Goal: Communication & Community: Participate in discussion

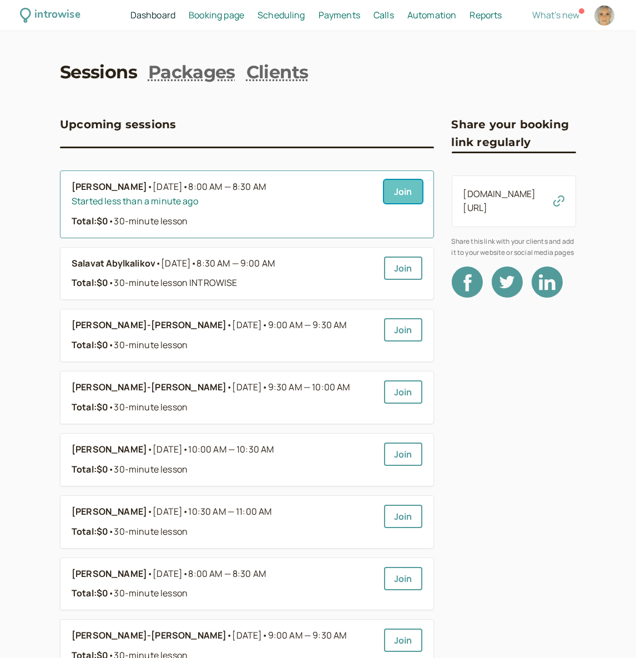
click at [410, 190] on link "Join" at bounding box center [403, 191] width 38 height 23
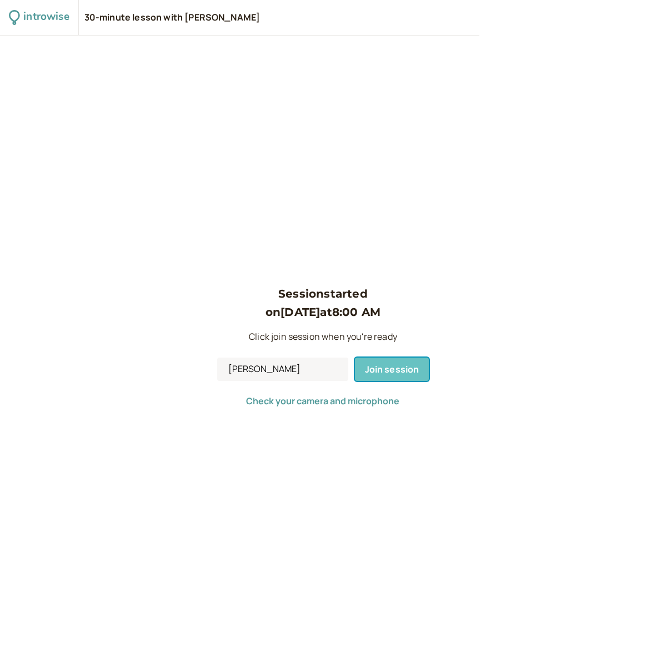
click at [388, 374] on span "Join session" at bounding box center [392, 369] width 54 height 12
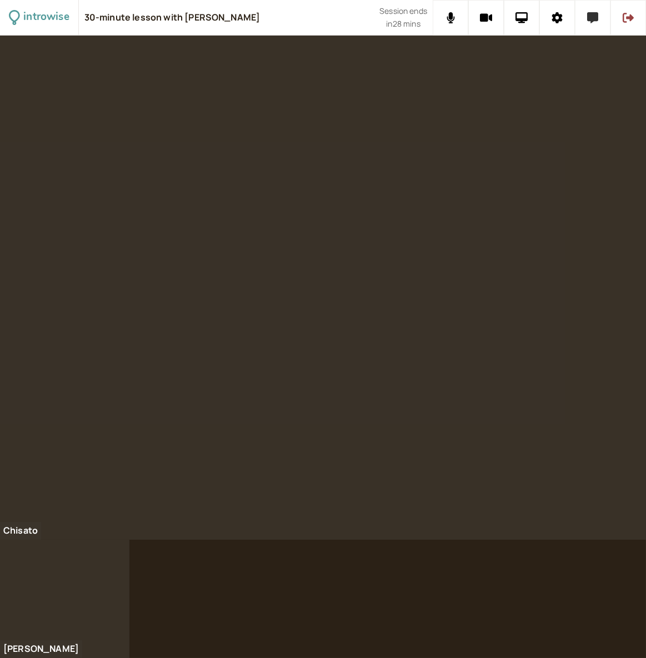
click at [591, 24] on button at bounding box center [593, 18] width 36 height 36
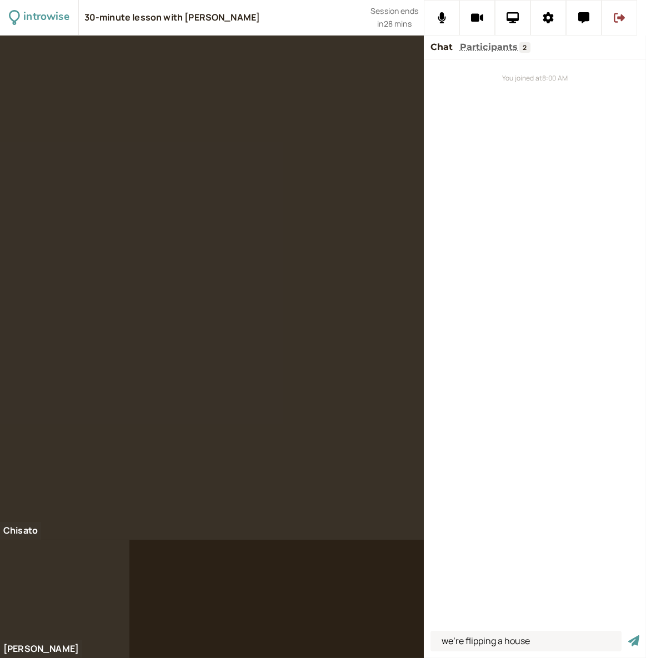
type input "we're flipping a house"
click at [628, 635] on button "submit" at bounding box center [633, 641] width 11 height 12
type input "a house flip"
click at [628, 635] on button "submit" at bounding box center [633, 641] width 11 height 12
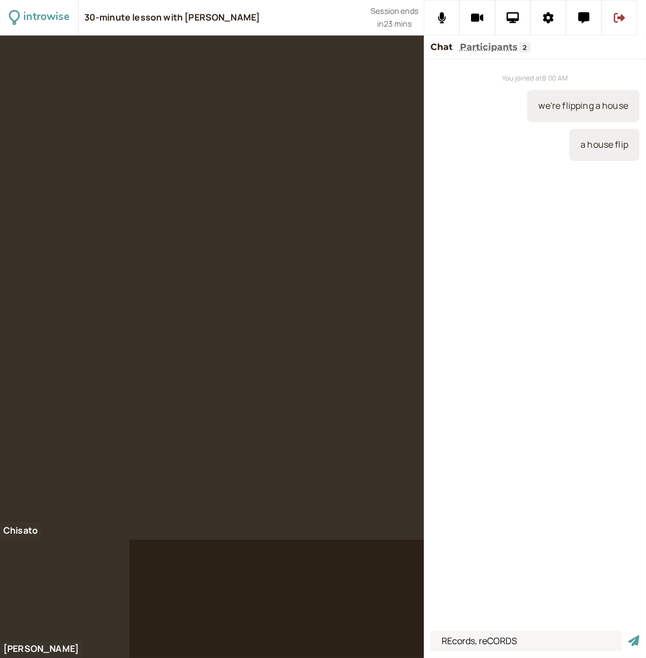
type input "REcords, reCORDS"
click at [628, 635] on button "submit" at bounding box center [633, 641] width 11 height 12
click at [463, 634] on input at bounding box center [525, 641] width 191 height 21
type input "reh-krdz"
click at [628, 635] on button "submit" at bounding box center [633, 641] width 11 height 12
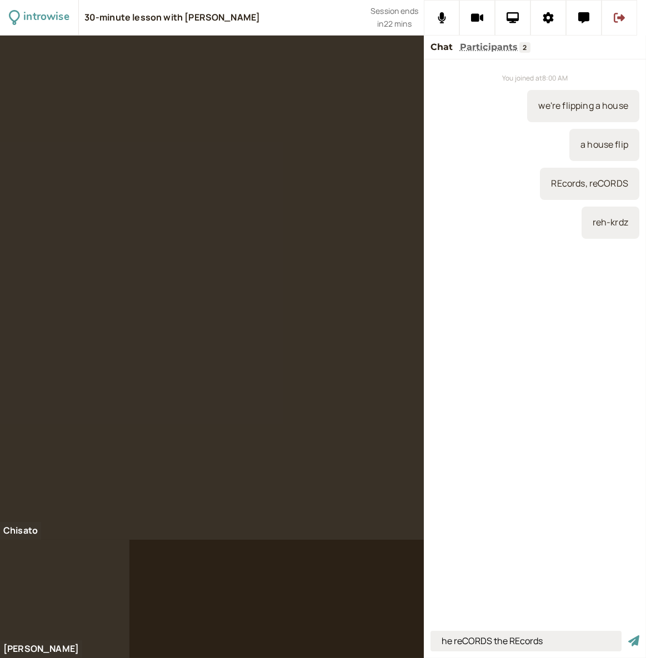
type input "he reCORDS the REcords"
click at [628, 635] on button "submit" at bounding box center [633, 641] width 11 height 12
type input "reports"
click at [628, 635] on button "submit" at bounding box center [633, 641] width 11 height 12
type input "did you find anything dodgy?"
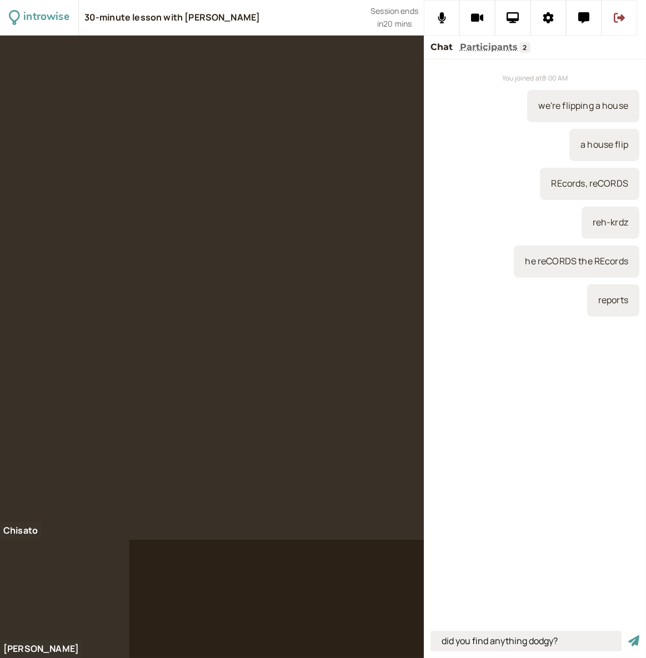
click at [628, 635] on button "submit" at bounding box center [633, 641] width 11 height 12
type input "Did you find anythin not kosher?"
click at [628, 635] on button "submit" at bounding box center [633, 641] width 11 height 12
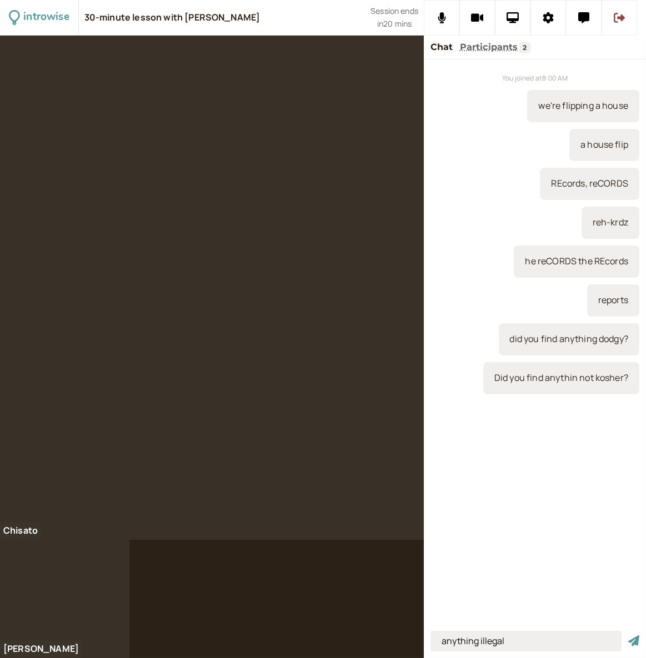
type input "anything illegal"
click at [628, 635] on button "submit" at bounding box center [633, 641] width 11 height 12
click at [461, 648] on input at bounding box center [525, 641] width 191 height 21
type input "a gong show"
click at [628, 635] on button "submit" at bounding box center [633, 641] width 11 height 12
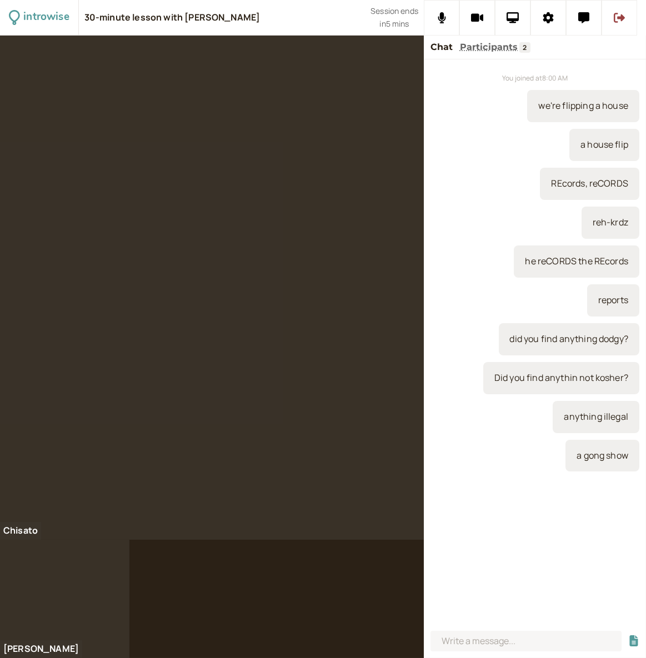
click at [538, 106] on div "we're flipping a house" at bounding box center [583, 106] width 112 height 32
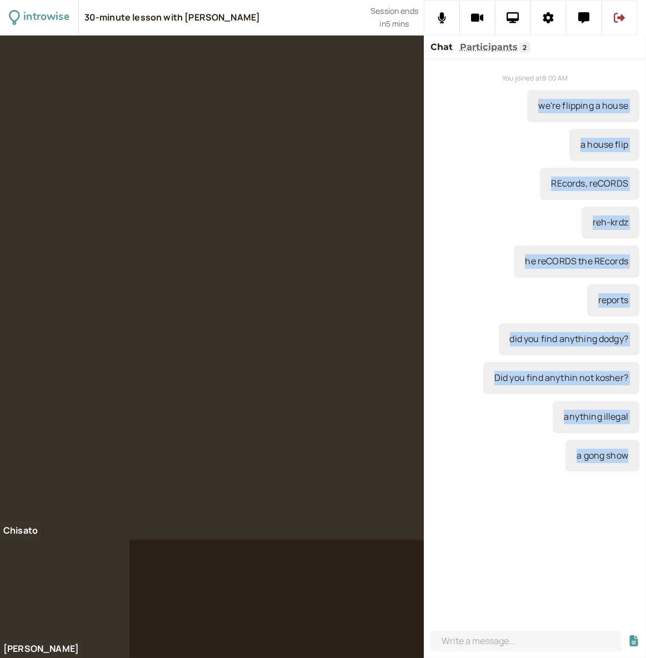
drag, startPoint x: 538, startPoint y: 106, endPoint x: 621, endPoint y: 455, distance: 359.0
click at [621, 455] on div "You joined at 8:00 AM we're flipping a house a house flip REcords, reCORDS reh-…" at bounding box center [535, 342] width 222 height 567
copy div "we're flipping a house a house flip REcords, reCORDS reh-krdz he reCORDS the RE…"
click at [626, 18] on button at bounding box center [619, 18] width 36 height 36
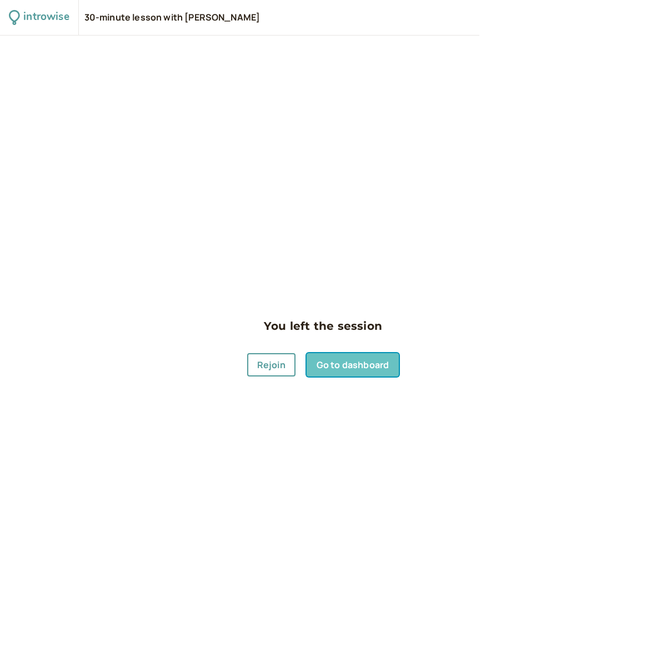
click at [344, 370] on link "Go to dashboard" at bounding box center [353, 364] width 92 height 23
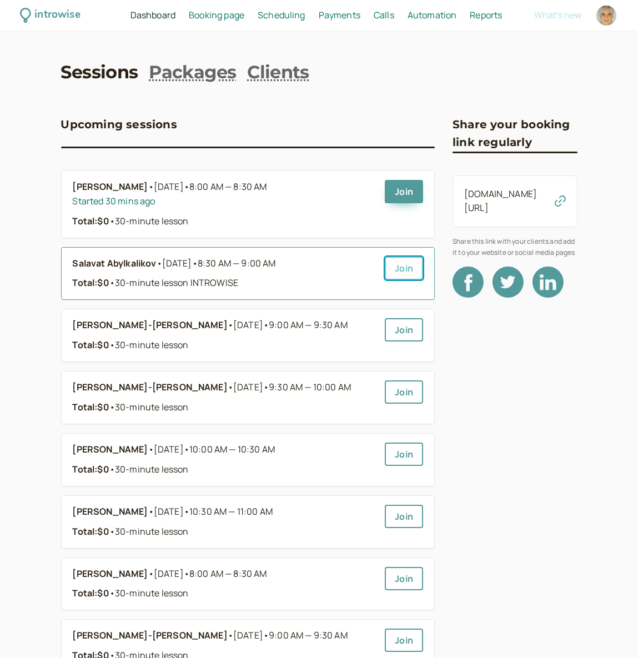
click at [408, 272] on link "Join" at bounding box center [404, 268] width 38 height 23
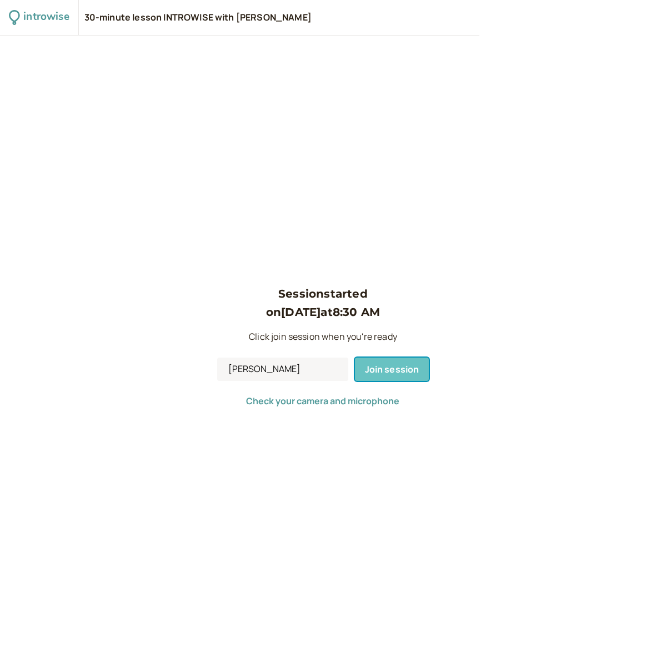
click at [394, 362] on button "Join session" at bounding box center [392, 369] width 74 height 23
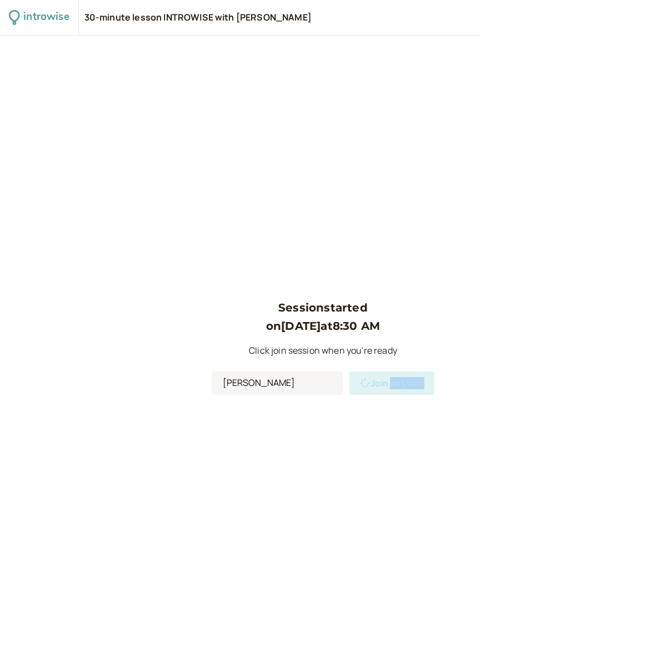
click at [394, 362] on div "Session started on Sep 26 at 8:30 AM Click join session when you're ready Vanes…" at bounding box center [323, 347] width 223 height 96
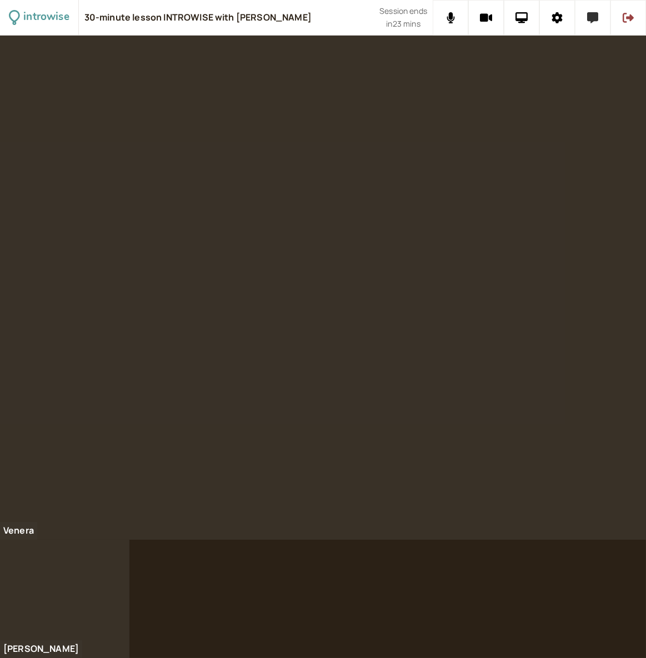
click at [594, 18] on icon at bounding box center [592, 17] width 11 height 11
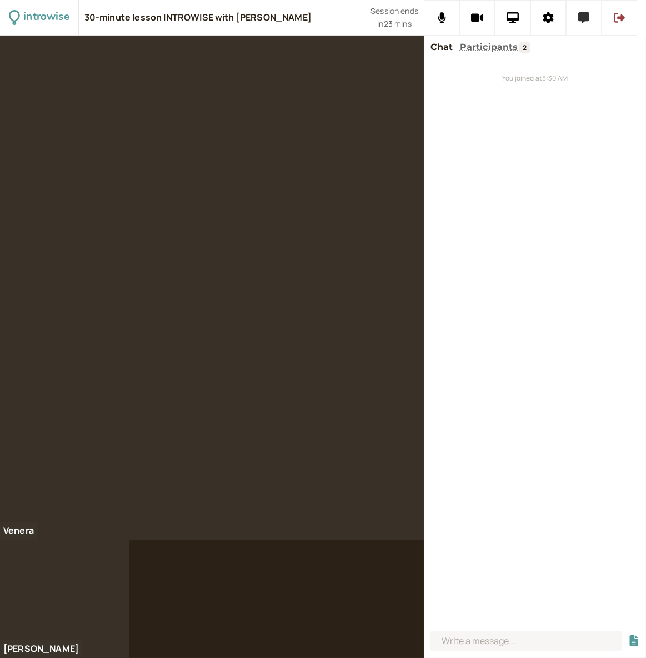
click at [594, 18] on button at bounding box center [584, 18] width 36 height 36
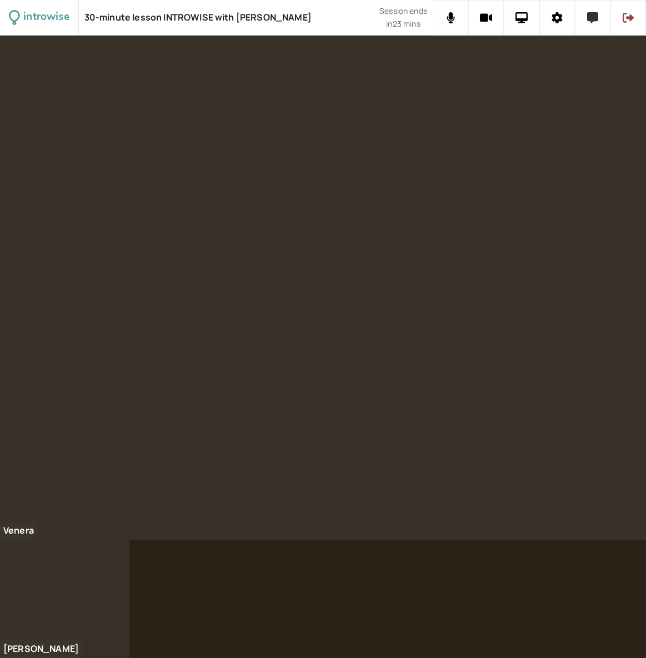
click at [594, 18] on icon at bounding box center [592, 17] width 11 height 11
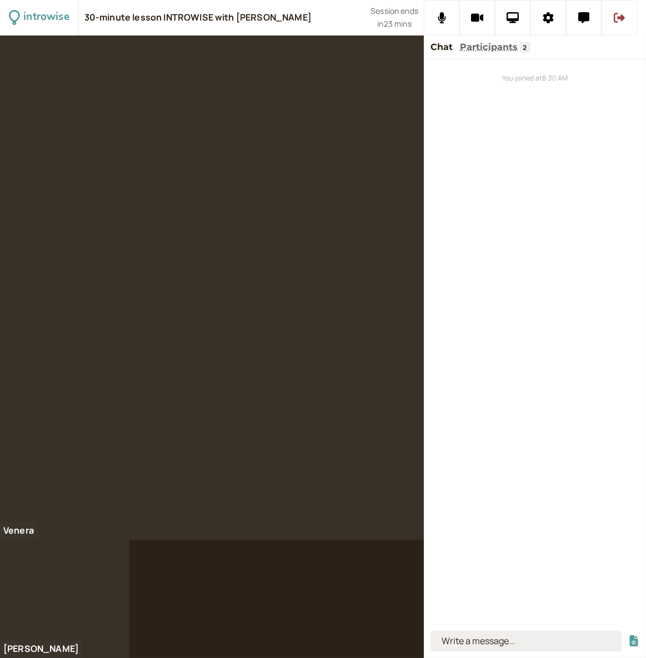
click at [489, 644] on input at bounding box center [525, 641] width 191 height 21
type input "dish washer"
click at [628, 635] on button "submit" at bounding box center [633, 641] width 11 height 12
type input "washing machine"
click at [628, 635] on button "submit" at bounding box center [633, 641] width 11 height 12
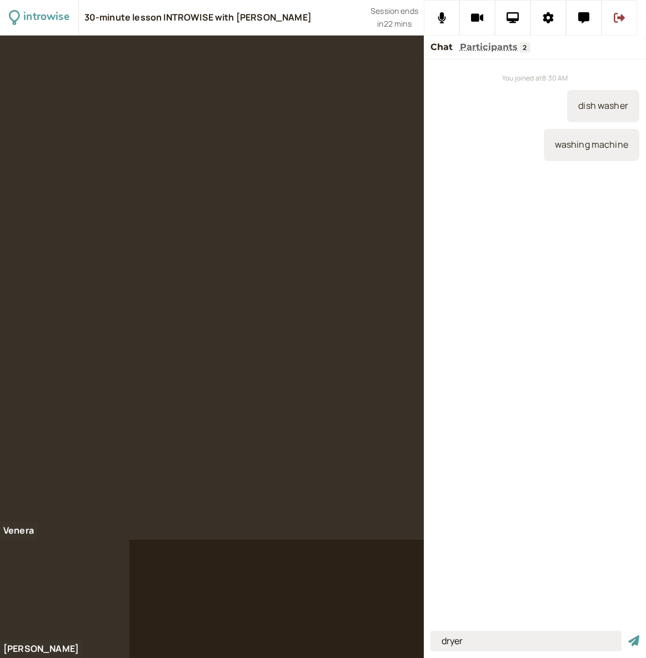
type input "dryer"
click at [628, 635] on button "submit" at bounding box center [633, 641] width 11 height 12
type input "laundry"
click at [628, 635] on button "submit" at bounding box center [633, 641] width 11 height 12
type input "look for"
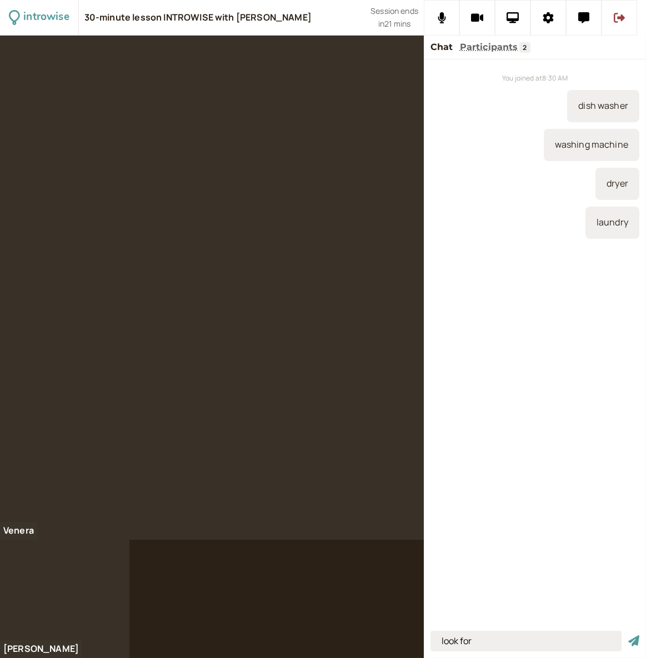
click at [628, 635] on button "submit" at bounding box center [633, 641] width 11 height 12
type input "built in"
click at [628, 635] on button "submit" at bounding box center [633, 641] width 11 height 12
type input "disappointed"
click at [628, 635] on button "submit" at bounding box center [633, 641] width 11 height 12
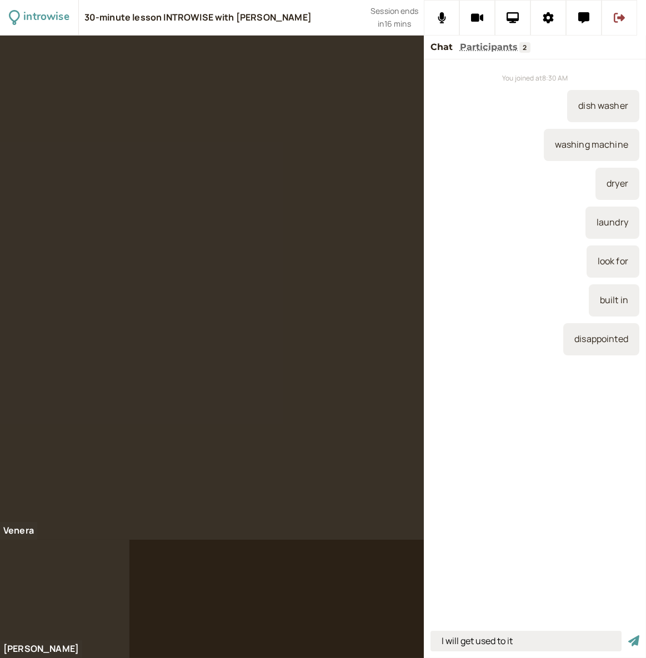
type input "I will get used to it"
click at [628, 635] on button "submit" at bounding box center [633, 641] width 11 height 12
type input "after we arrived"
click at [628, 635] on button "submit" at bounding box center [633, 641] width 11 height 12
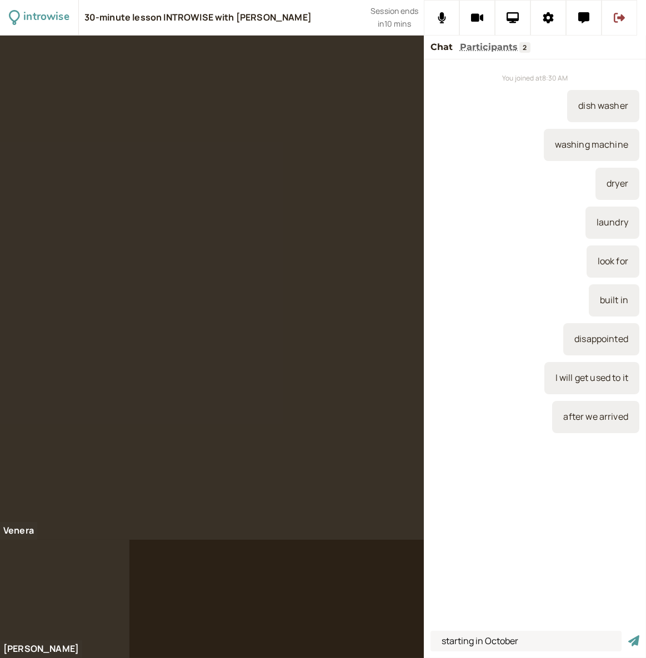
type input "starting in October"
click at [628, 635] on button "submit" at bounding box center [633, 641] width 11 height 12
type input "Since when are you in Germany?"
click at [628, 635] on button "submit" at bounding box center [633, 641] width 11 height 12
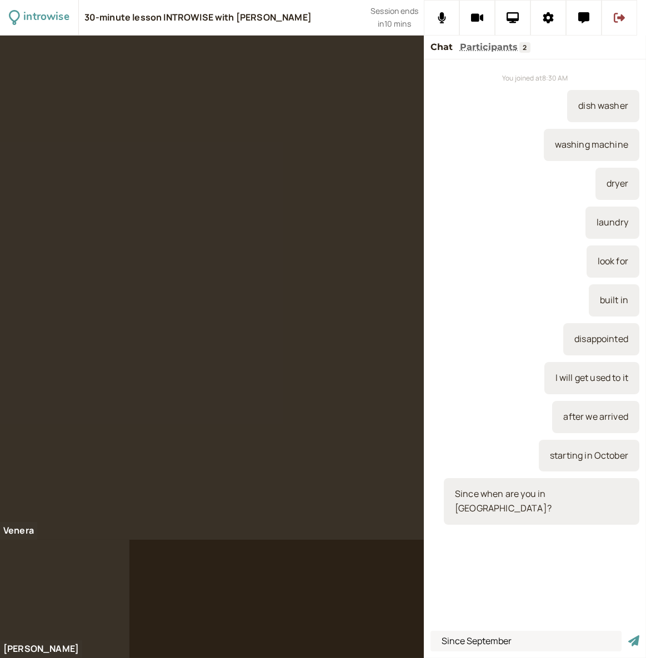
type input "Since September"
click at [628, 635] on button "submit" at bounding box center [633, 641] width 11 height 12
type input "I have been here since September"
click at [628, 635] on button "submit" at bounding box center [633, 641] width 11 height 12
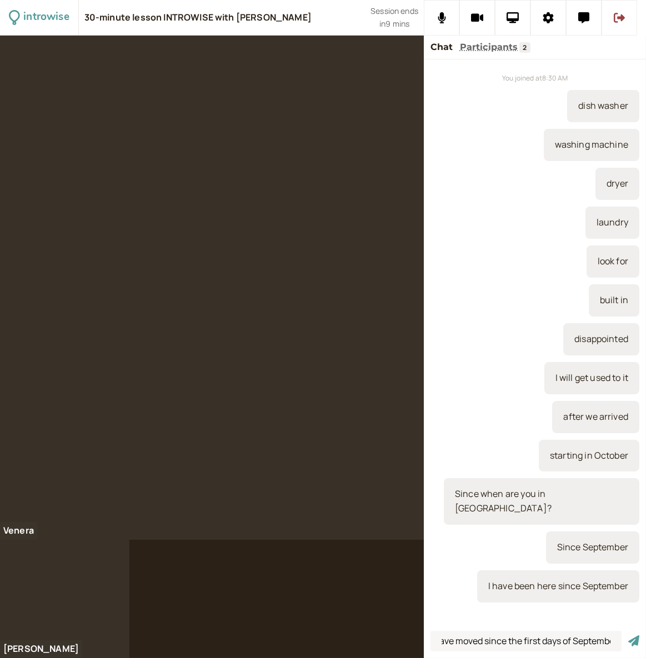
scroll to position [0, 31]
type input "We have moved since the first days of September"
click at [628, 635] on button "submit" at bounding box center [633, 641] width 11 height 12
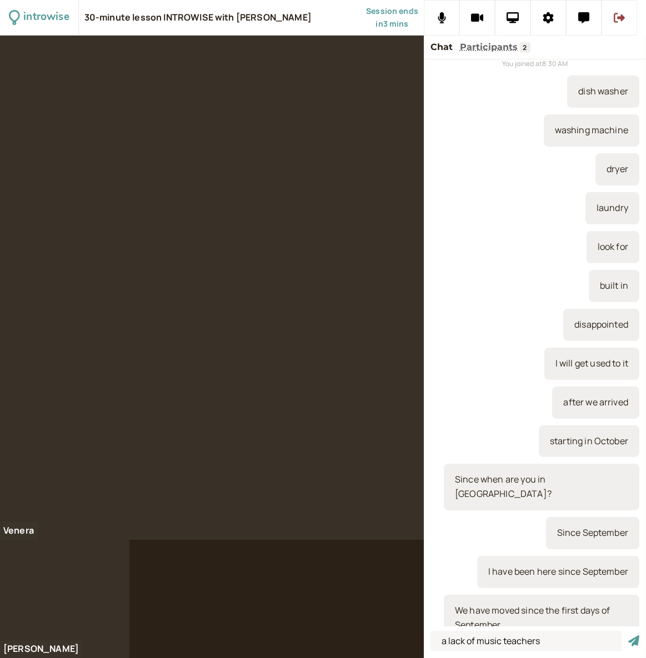
type input "a lack of music teachers"
click at [628, 635] on button "submit" at bounding box center [633, 641] width 11 height 12
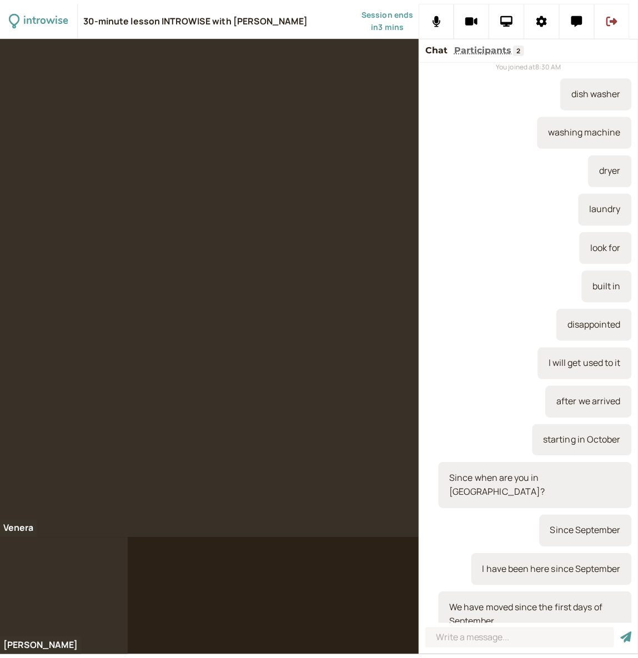
scroll to position [53, 0]
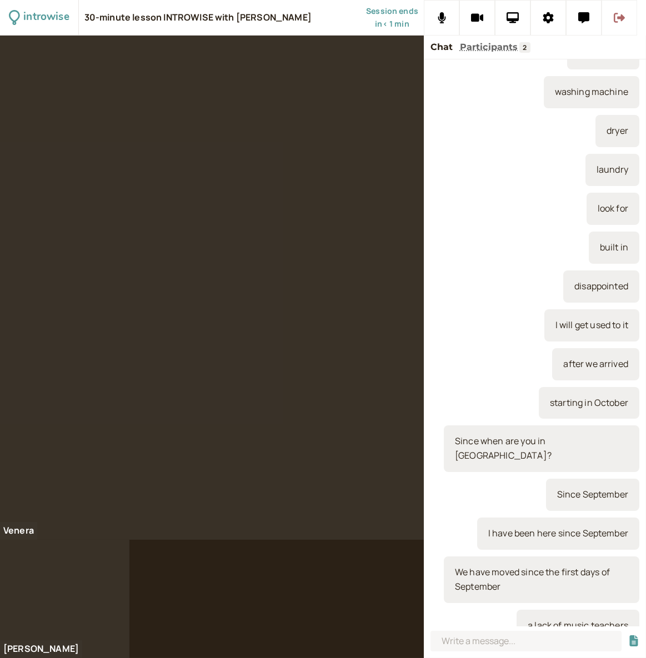
click at [623, 16] on icon at bounding box center [619, 18] width 11 height 10
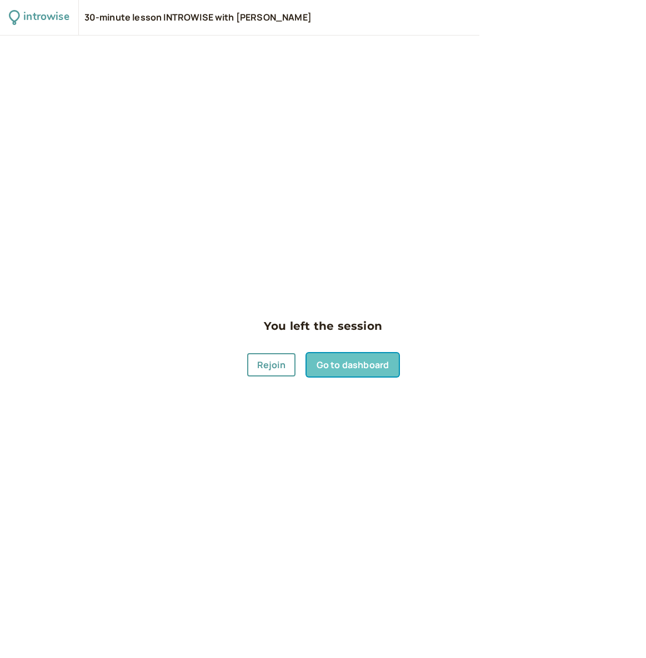
click at [344, 362] on link "Go to dashboard" at bounding box center [353, 364] width 92 height 23
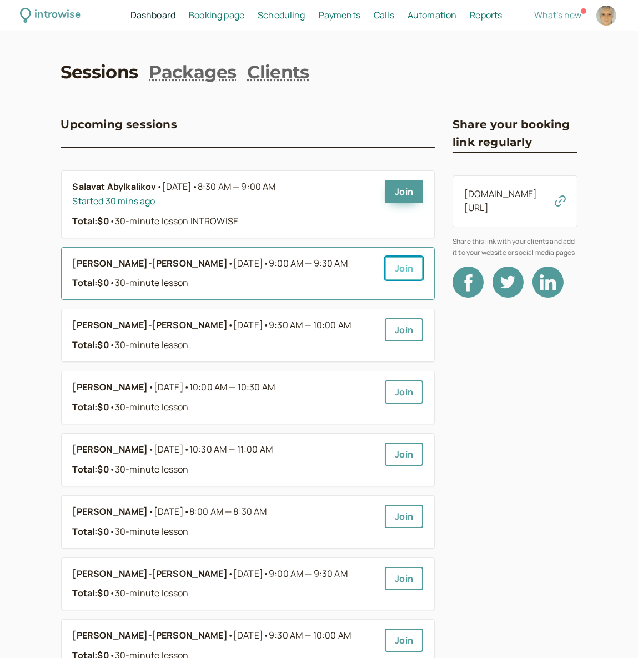
click at [403, 267] on link "Join" at bounding box center [404, 268] width 38 height 23
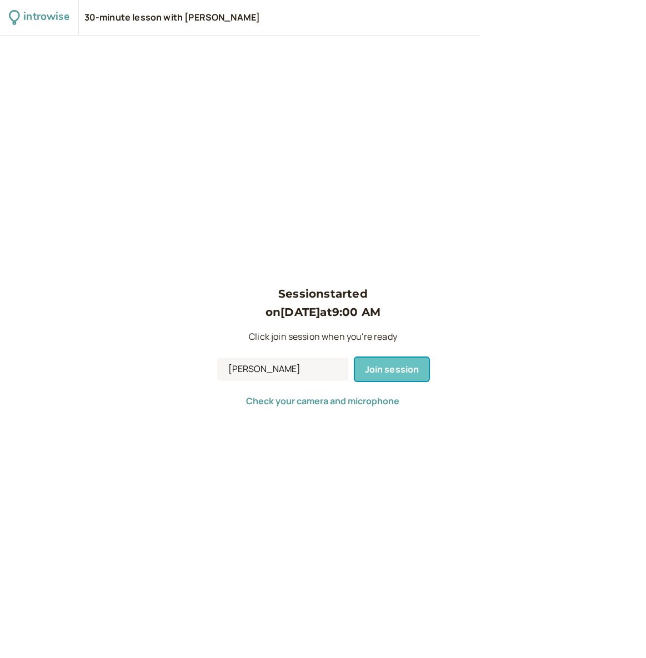
click at [391, 369] on span "Join session" at bounding box center [392, 369] width 54 height 12
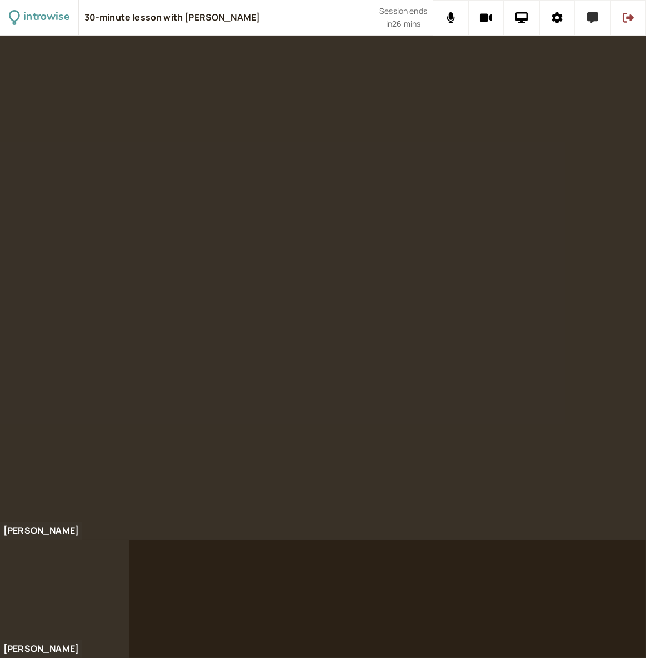
click at [595, 22] on icon at bounding box center [592, 17] width 11 height 11
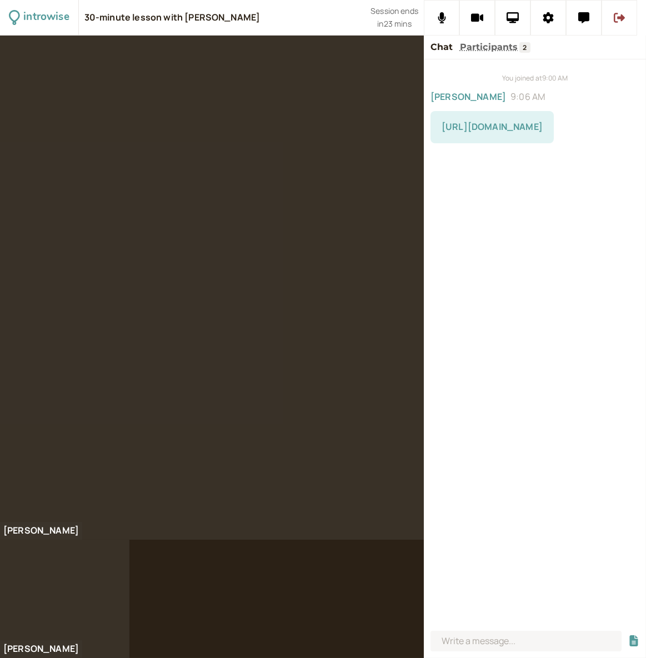
drag, startPoint x: 438, startPoint y: 129, endPoint x: 543, endPoint y: 131, distance: 105.0
click at [543, 131] on div "[URL][DOMAIN_NAME]" at bounding box center [491, 127] width 123 height 32
click at [534, 222] on div "You joined at 9:00 AM [PERSON_NAME] 9:06 AM [URL][DOMAIN_NAME]" at bounding box center [535, 342] width 222 height 567
click at [510, 651] on input at bounding box center [525, 641] width 191 height 21
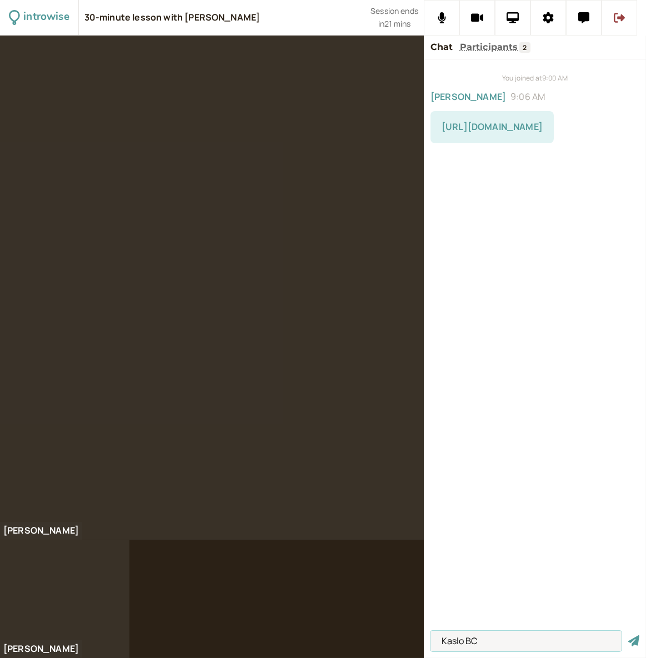
type input "Kaslo BC"
click at [628, 635] on button "submit" at bounding box center [633, 641] width 11 height 12
type input "[GEOGRAPHIC_DATA]"
click at [628, 635] on button "submit" at bounding box center [633, 641] width 11 height 12
click at [516, 646] on input at bounding box center [525, 641] width 191 height 21
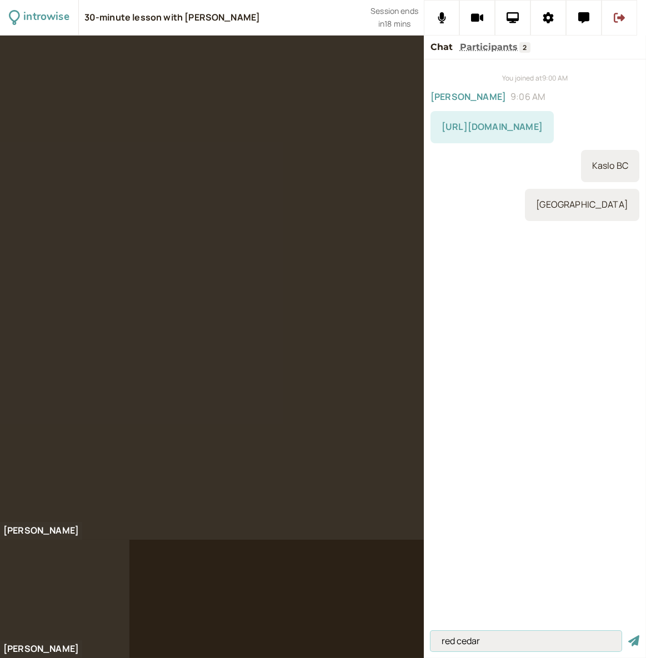
type input "red cedar"
click at [628, 635] on button "submit" at bounding box center [633, 641] width 11 height 12
type input "fir trees"
click at [628, 635] on button "submit" at bounding box center [633, 641] width 11 height 12
type input "f"
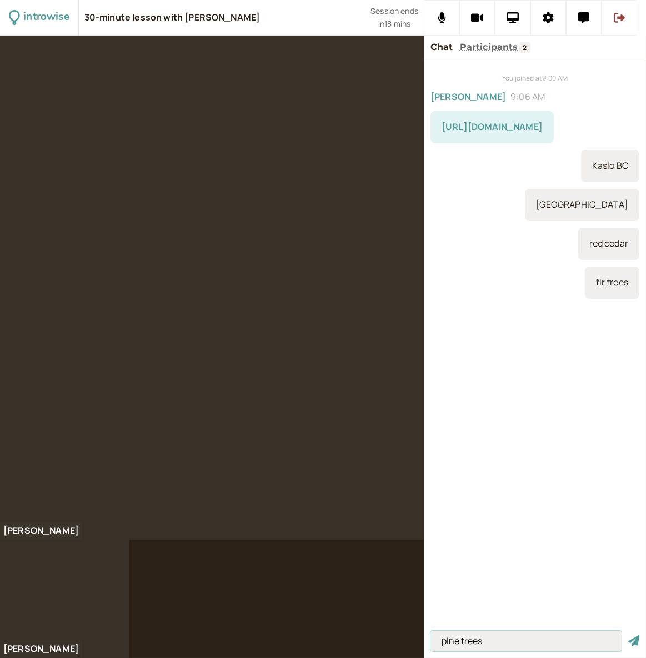
type input "pine trees"
click at [628, 635] on button "submit" at bounding box center [633, 641] width 11 height 12
click at [465, 642] on input at bounding box center [525, 641] width 191 height 21
type input "attend = just listen"
click at [628, 635] on button "submit" at bounding box center [633, 641] width 11 height 12
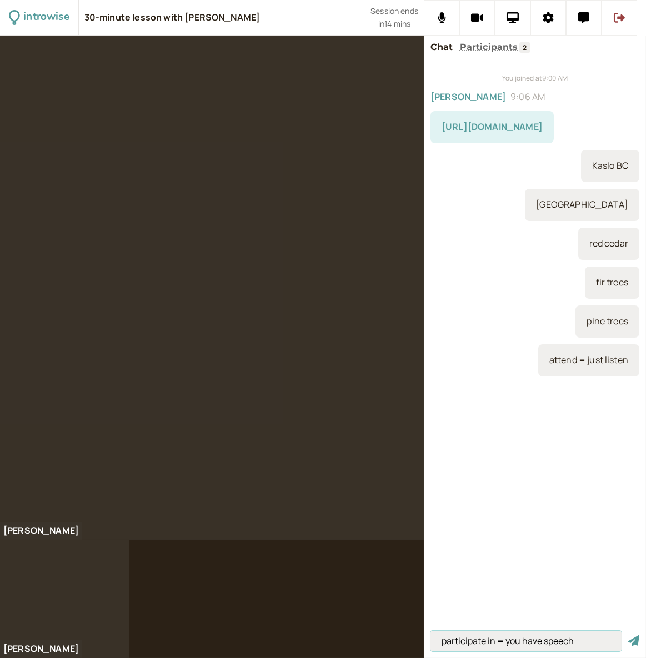
type input "participate in = you have speech"
click at [628, 635] on button "submit" at bounding box center [633, 641] width 11 height 12
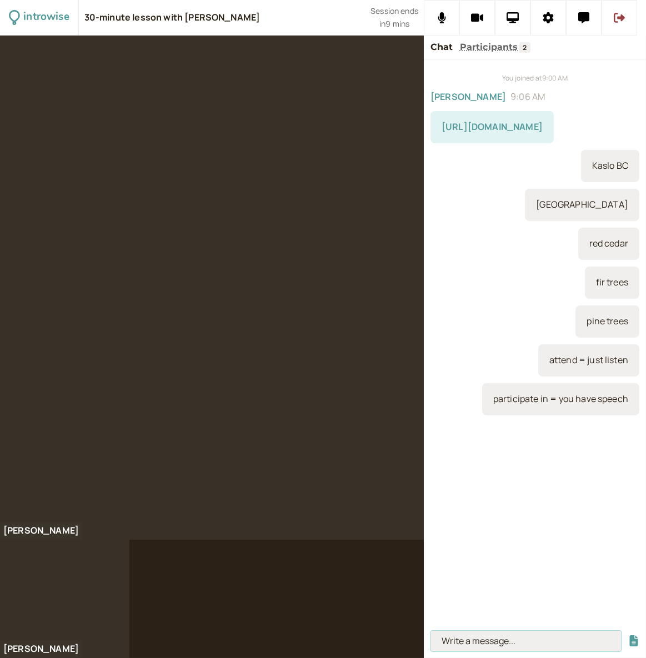
click at [488, 642] on input at bounding box center [525, 641] width 191 height 21
type input "a speech"
click at [628, 635] on button "submit" at bounding box center [633, 641] width 11 height 12
click at [471, 638] on input at bounding box center [525, 641] width 191 height 21
click at [443, 640] on input at bounding box center [525, 641] width 191 height 21
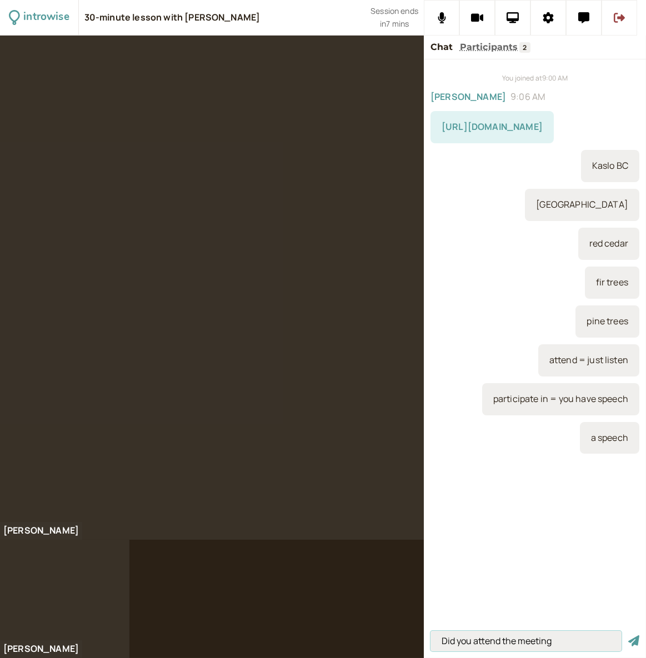
type input "Did you attend the meeting"
click at [628, 635] on button "submit" at bounding box center [633, 641] width 11 height 12
type input "Have you attended the meeting?"
click at [628, 635] on button "submit" at bounding box center [633, 641] width 11 height 12
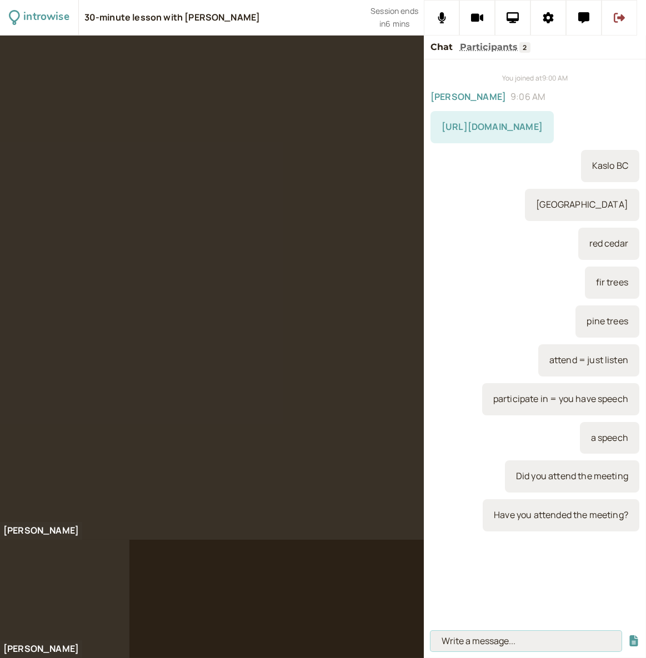
click at [470, 638] on input at bounding box center [525, 641] width 191 height 21
type input "Yeah, I seen it"
click at [628, 635] on button "submit" at bounding box center [633, 641] width 11 height 12
type input "I gone [DATE]"
click at [628, 635] on button "submit" at bounding box center [633, 641] width 11 height 12
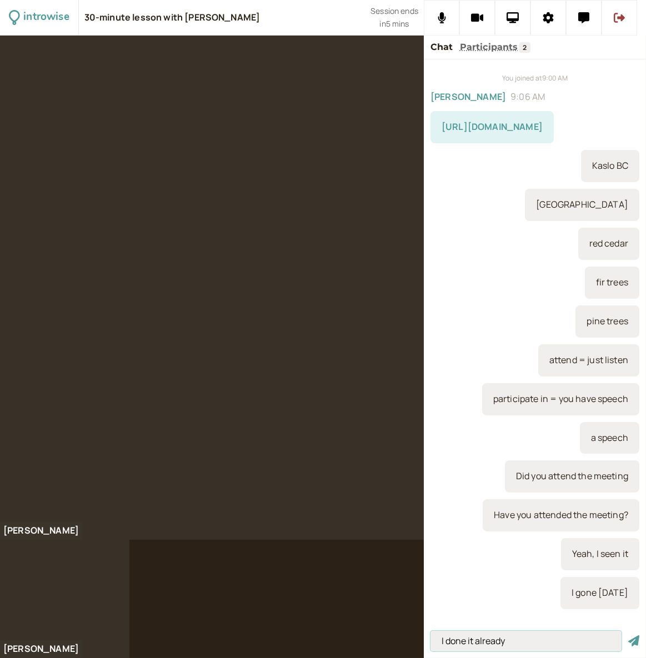
type input "I done it already"
click at [628, 635] on button "submit" at bounding box center [633, 641] width 11 height 12
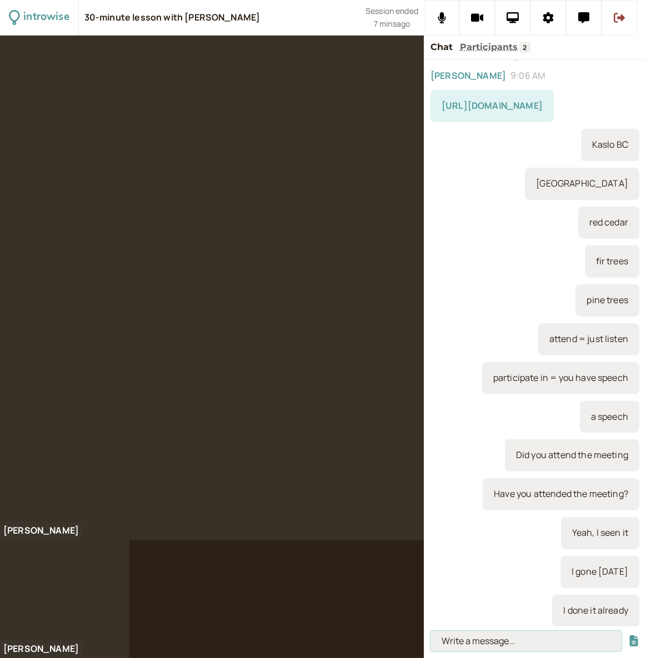
click at [474, 638] on input at bounding box center [525, 641] width 191 height 21
type input "We need to improve the results output."
click at [628, 635] on button "submit" at bounding box center [633, 641] width 11 height 12
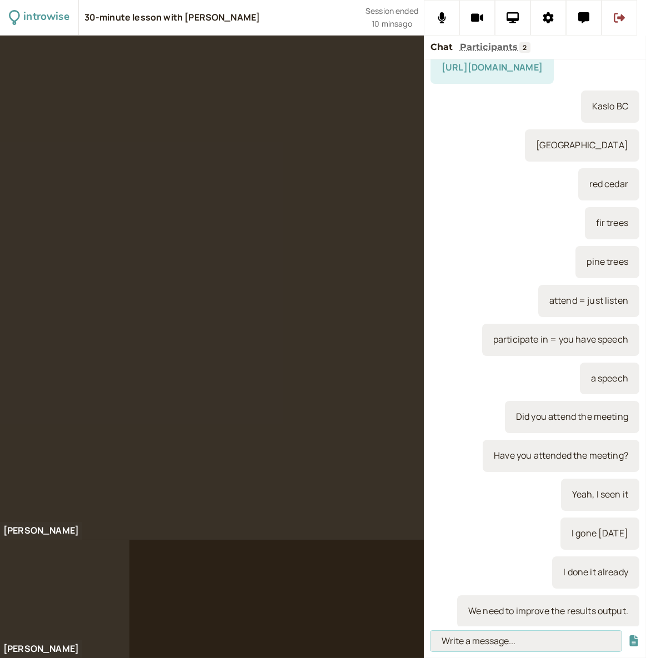
click at [473, 649] on input at bounding box center [525, 641] width 191 height 21
type input "We must finish this project by [DATE]."
click at [628, 635] on button "submit" at bounding box center [633, 641] width 11 height 12
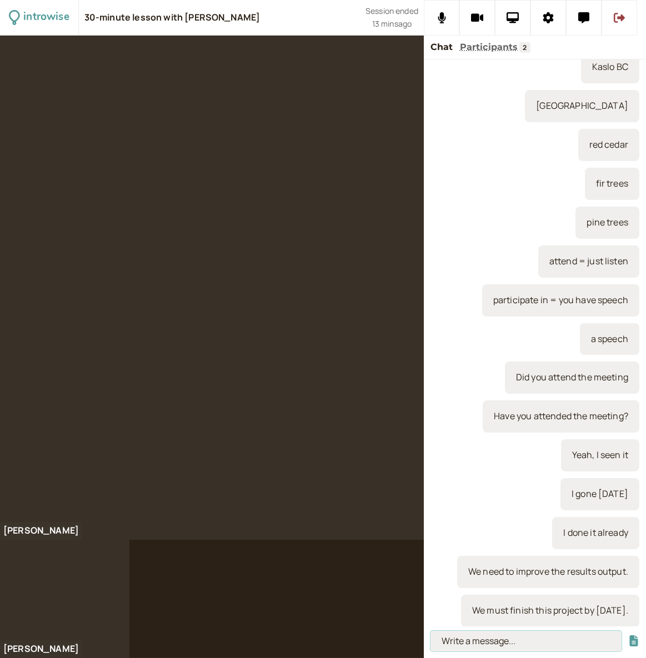
click at [475, 643] on input at bounding box center [525, 641] width 191 height 21
type input "Are there any obstacles preventing us from finishing [DATE]?"
click at [628, 635] on button "submit" at bounding box center [633, 641] width 11 height 12
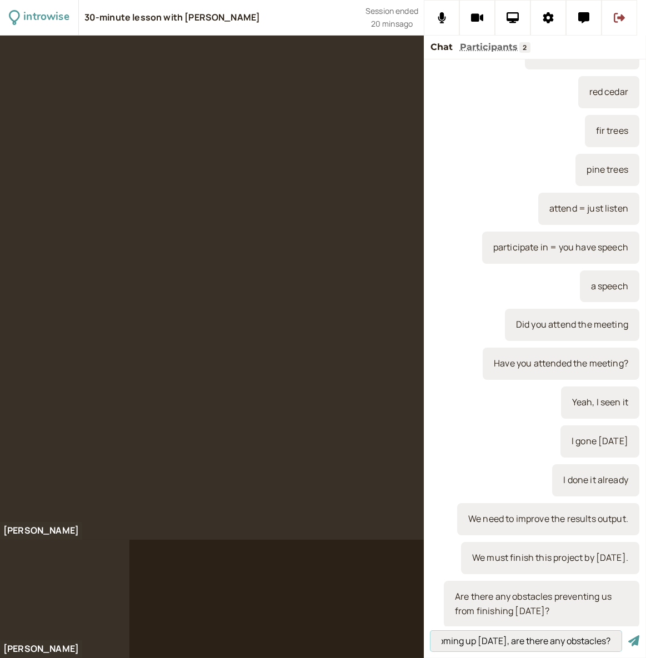
scroll to position [0, 114]
type input "As the final deadline is coming up [DATE], are there any obstacles?"
click at [628, 635] on button "submit" at bounding box center [633, 641] width 11 height 12
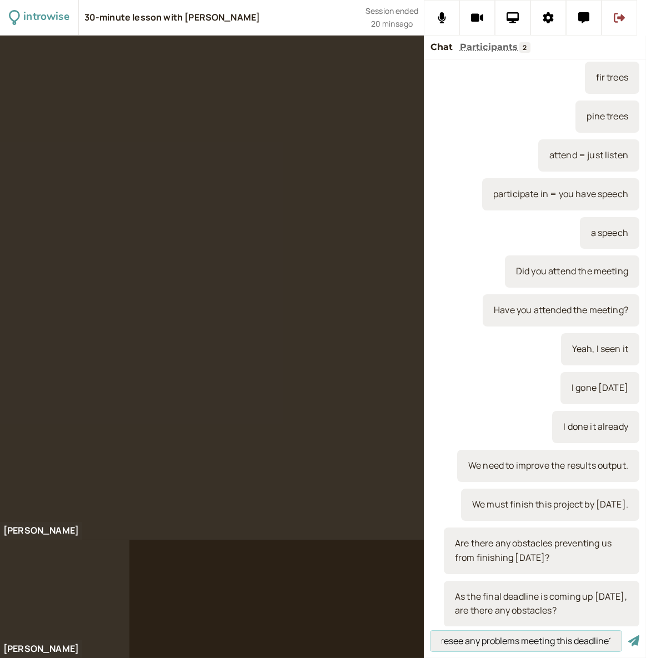
scroll to position [0, 43]
type input "Do you foresee any problems meeting this deadline?"
click at [628, 635] on button "submit" at bounding box center [633, 641] width 11 height 12
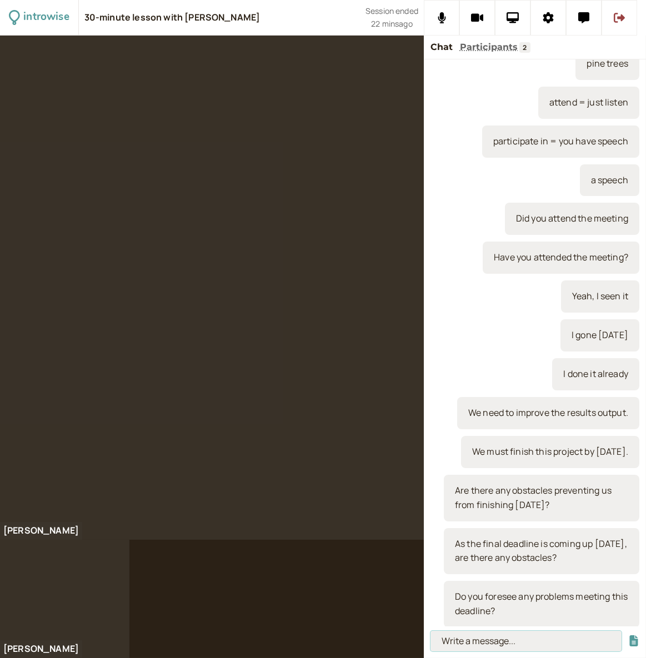
click at [504, 648] on input at bounding box center [525, 641] width 191 height 21
type input "Your report is unclear."
click at [628, 635] on button "submit" at bounding box center [633, 641] width 11 height 12
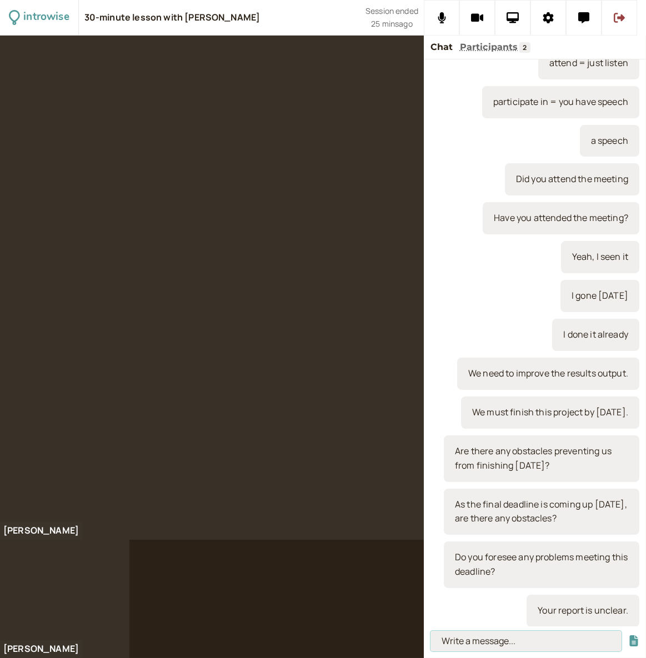
click at [468, 640] on input at bounding box center [525, 641] width 191 height 21
type input "some parts"
click at [628, 635] on button "submit" at bounding box center [633, 641] width 11 height 12
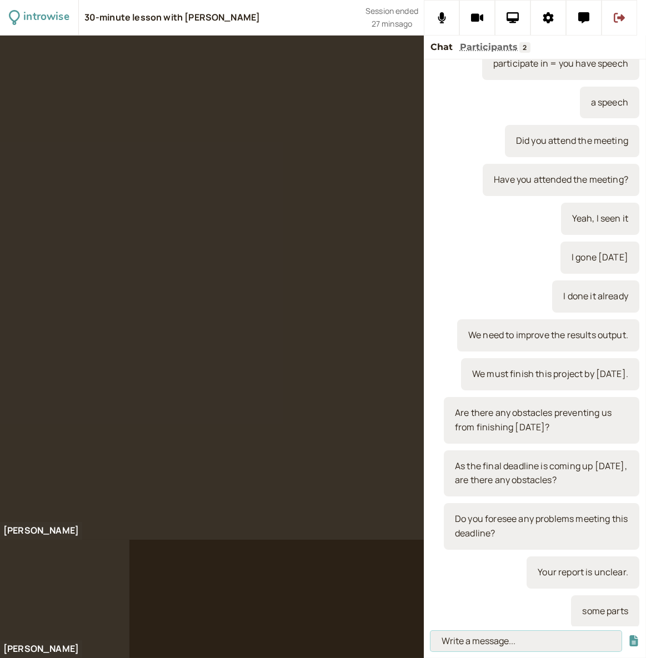
click at [462, 645] on input at bounding box center [525, 641] width 191 height 21
paste input "Perhaps you could expand on a few points to make them clearer."
type input "Perhaps you could expand on a few points to make them clearer."
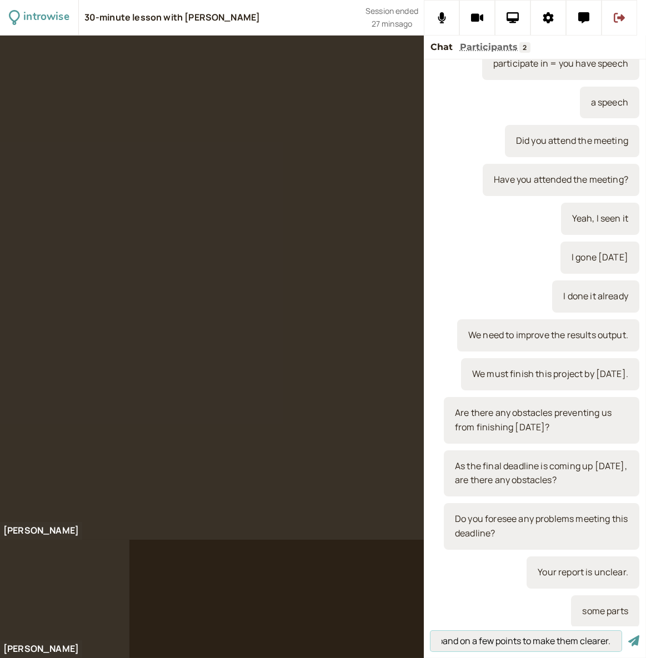
click at [628, 635] on button "submit" at bounding box center [633, 641] width 11 height 12
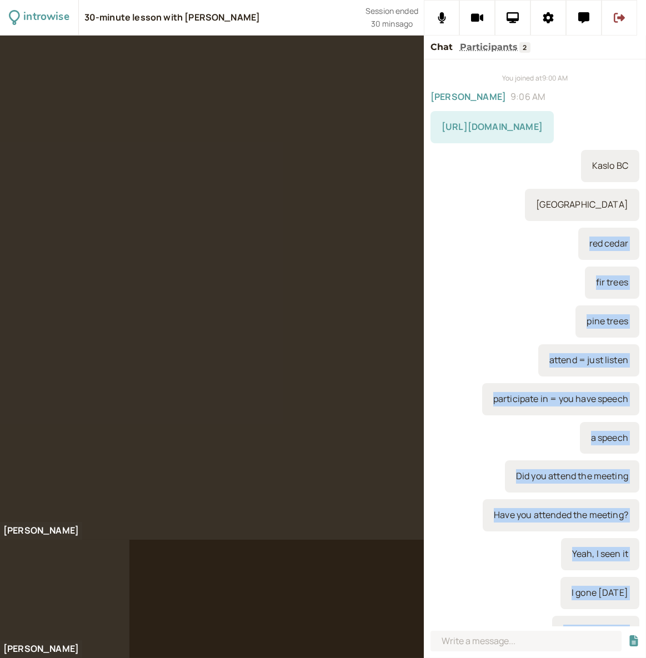
scroll to position [0, 0]
drag, startPoint x: 593, startPoint y: 609, endPoint x: 495, endPoint y: 180, distance: 439.6
click at [495, 180] on div "You joined at 9:00 AM [PERSON_NAME] 9:06 AM [URL][DOMAIN_NAME] Kaslo [GEOGRAPHI…" at bounding box center [535, 342] width 222 height 567
click at [439, 169] on div "Kaslo BC" at bounding box center [534, 166] width 209 height 32
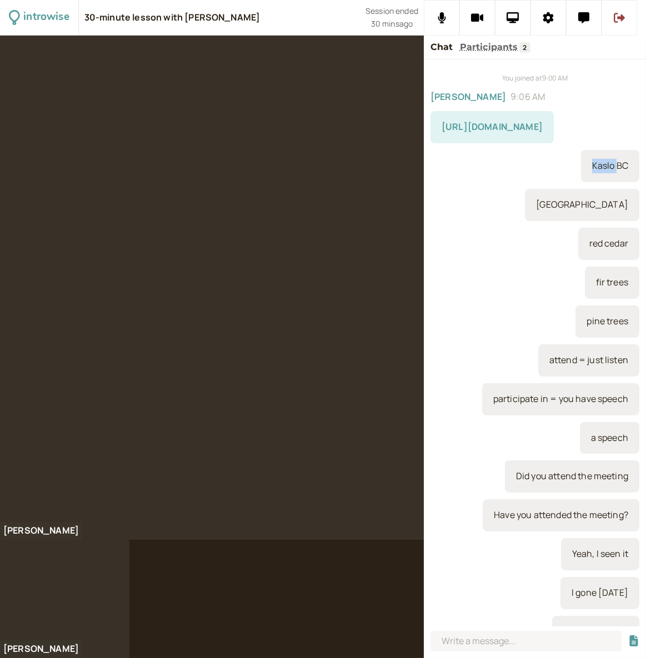
click at [439, 169] on div "Kaslo BC" at bounding box center [534, 166] width 209 height 32
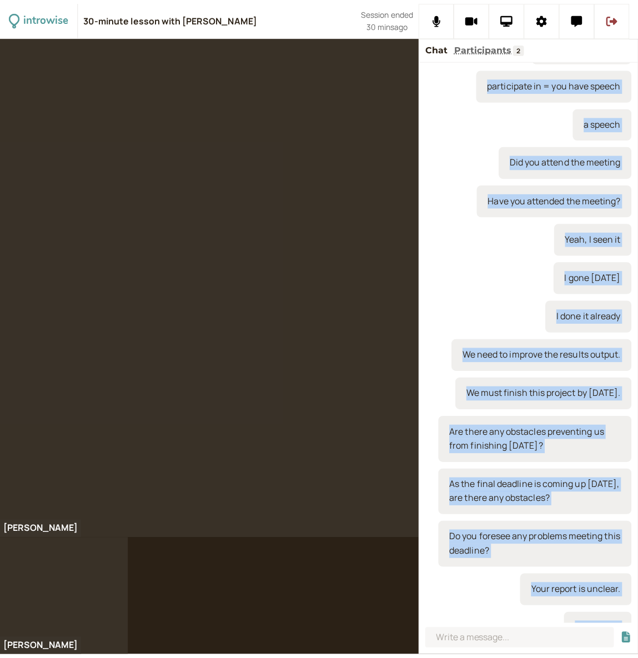
scroll to position [389, 0]
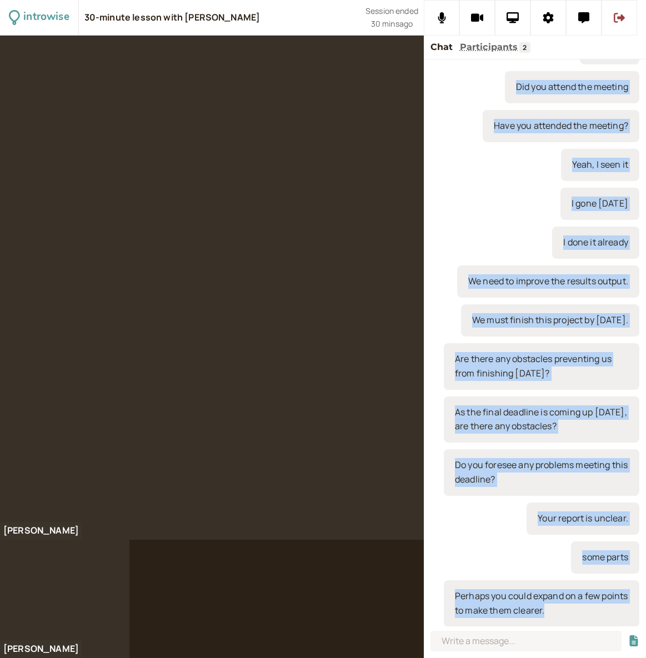
drag, startPoint x: 440, startPoint y: 129, endPoint x: 595, endPoint y: 621, distance: 515.3
click at [595, 621] on div "You joined at 9:00 AM [PERSON_NAME] 9:06 AM [URL][DOMAIN_NAME] Kaslo [GEOGRAPHI…" at bounding box center [535, 342] width 222 height 567
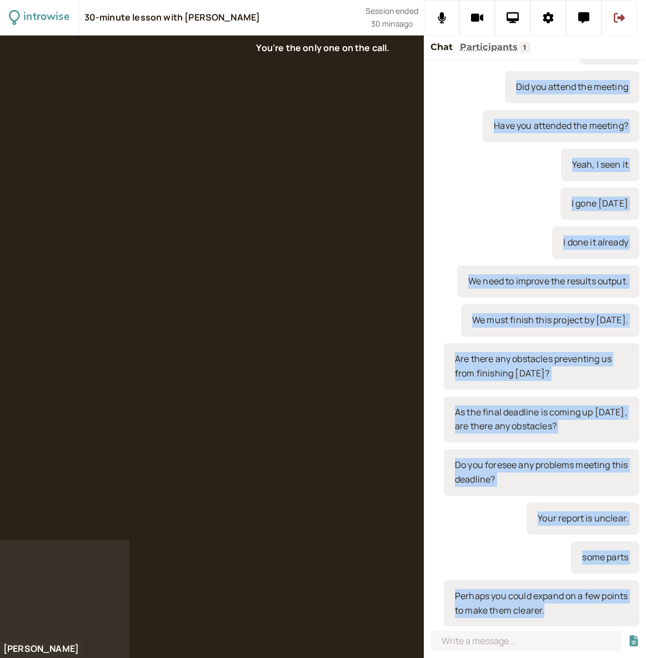
copy div "[URL][DOMAIN_NAME] Kaslo [GEOGRAPHIC_DATA] [GEOGRAPHIC_DATA] red cedar fir tree…"
click at [624, 17] on icon at bounding box center [619, 18] width 11 height 10
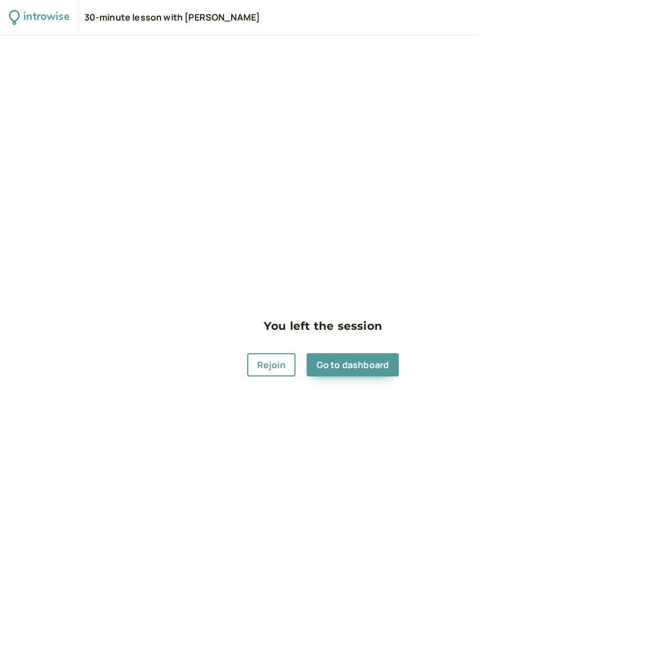
click at [338, 365] on link "Go to dashboard" at bounding box center [353, 364] width 92 height 23
